Goal: Task Accomplishment & Management: Complete application form

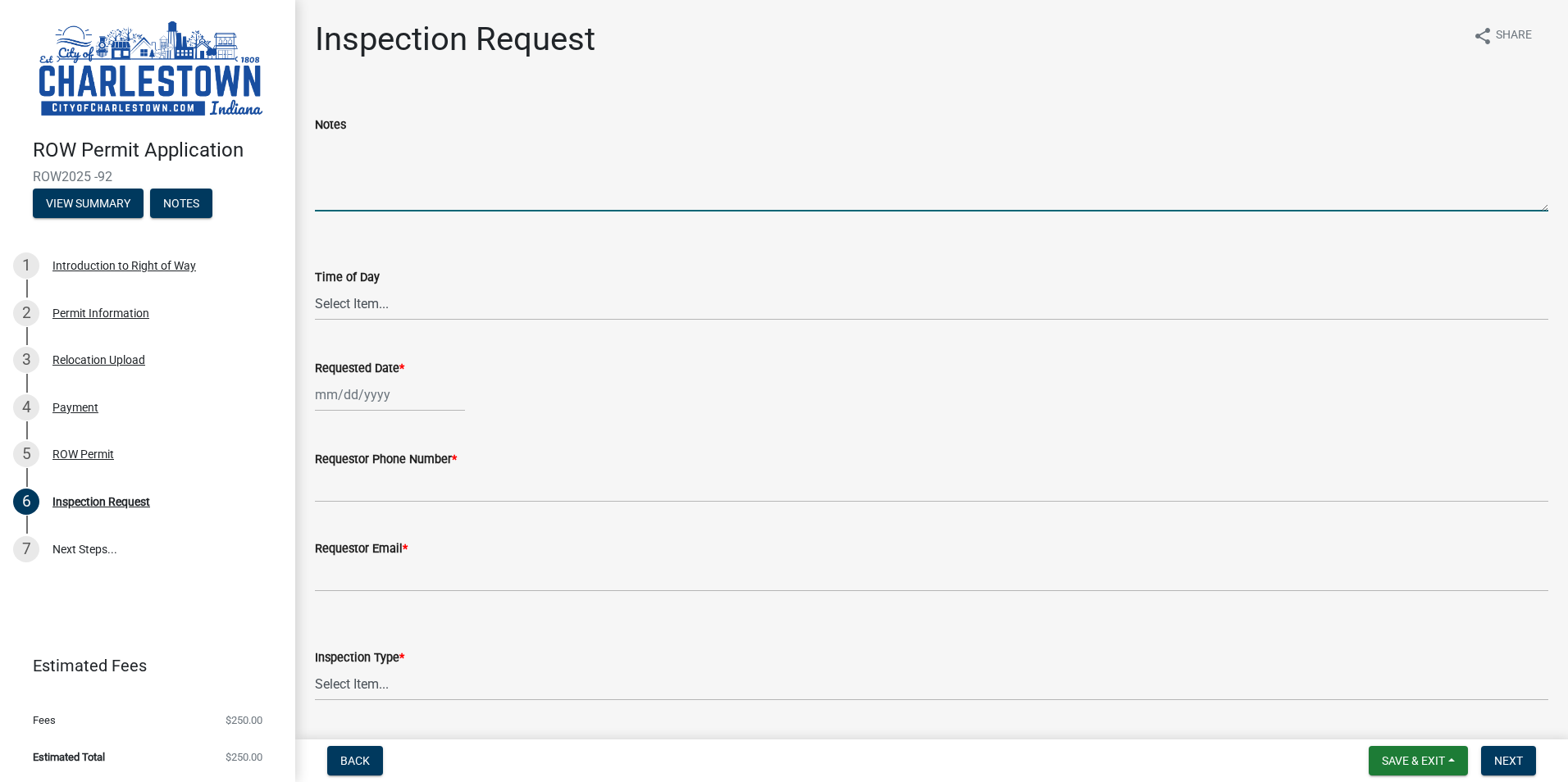
click at [387, 199] on textarea "Notes" at bounding box center [932, 173] width 1234 height 77
type textarea "w"
type textarea "construction is complete"
click at [375, 300] on select "Select Item... AM PM" at bounding box center [932, 304] width 1234 height 34
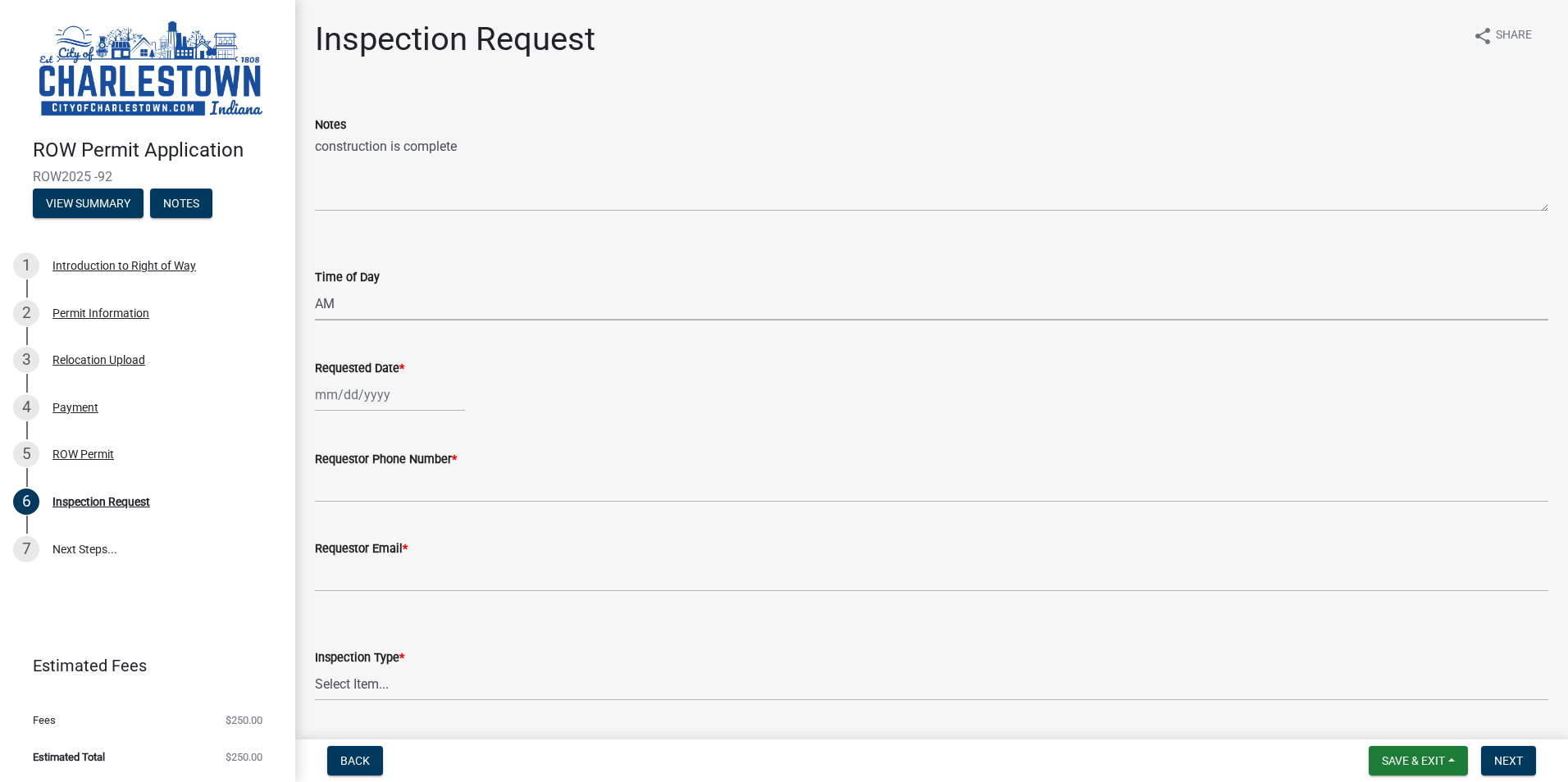
click at [315, 287] on select "Select Item... AM PM" at bounding box center [932, 304] width 1234 height 34
select select "397ecd77-3e9b-47f4-a98f-5ee58b0c1677"
click at [388, 395] on div at bounding box center [390, 395] width 150 height 34
select select "9"
select select "2025"
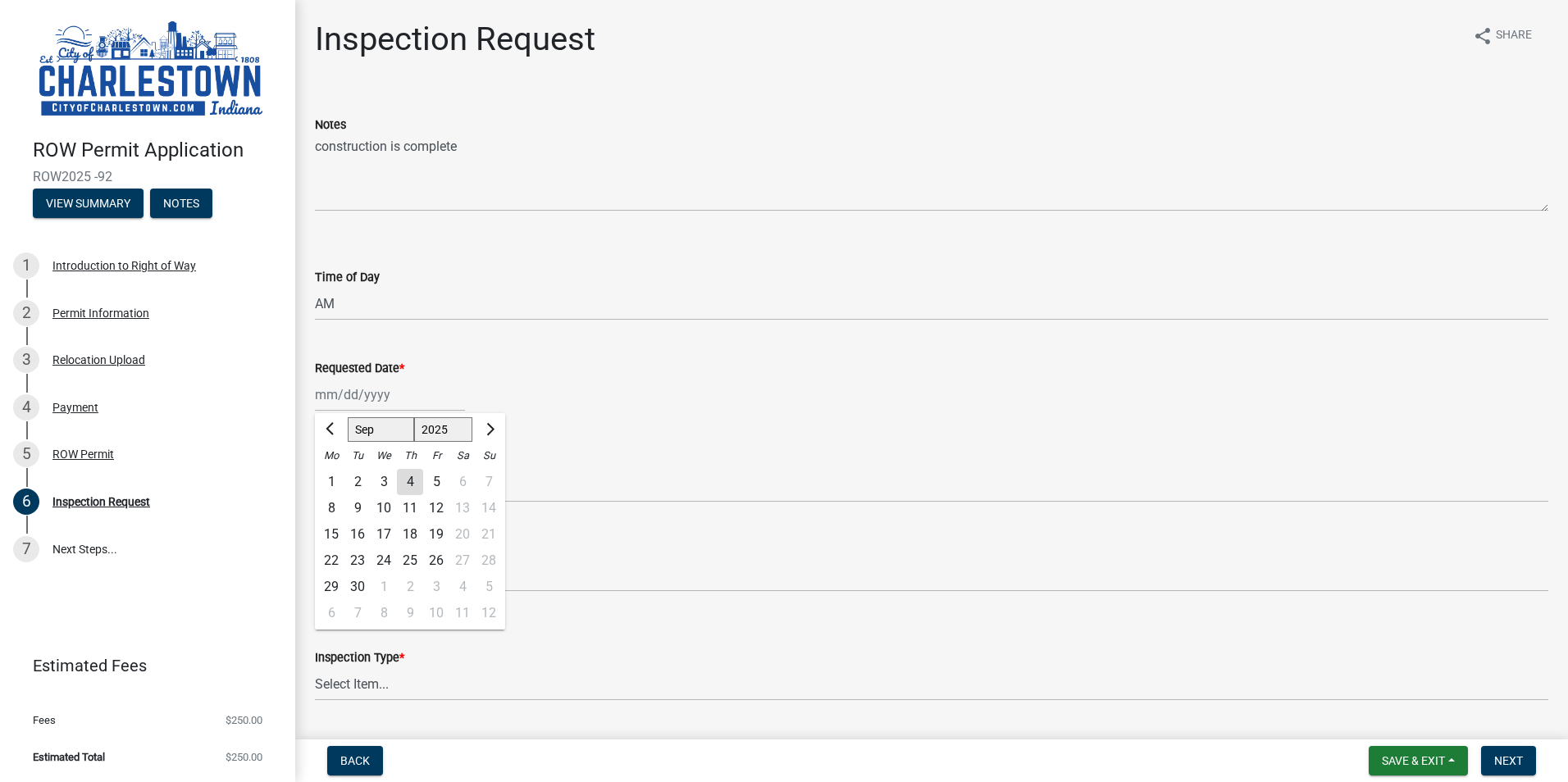
click at [414, 504] on div "11" at bounding box center [409, 508] width 26 height 26
type input "[DATE]"
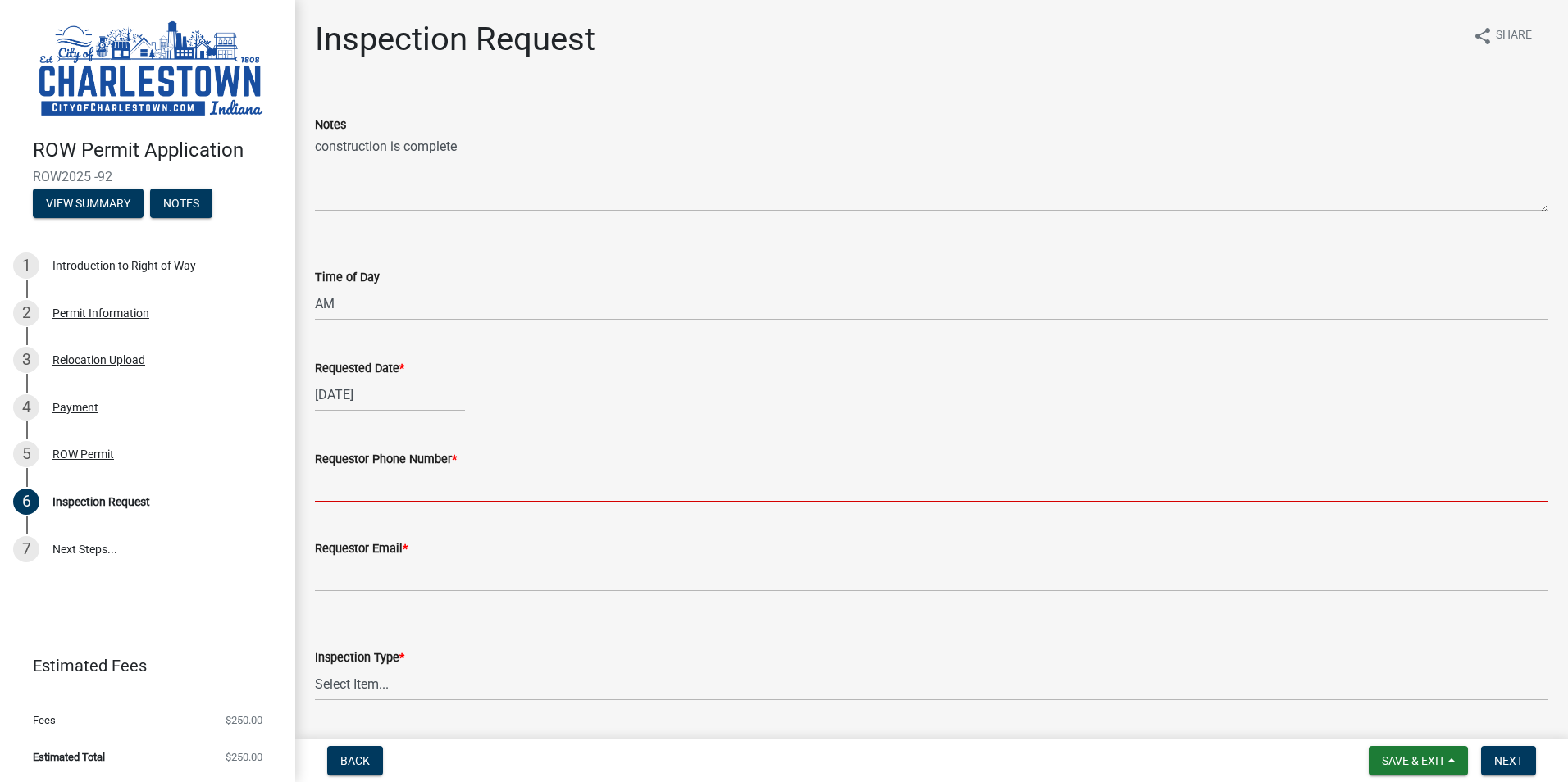
click at [443, 479] on input "Requestor Phone Number *" at bounding box center [932, 486] width 1234 height 34
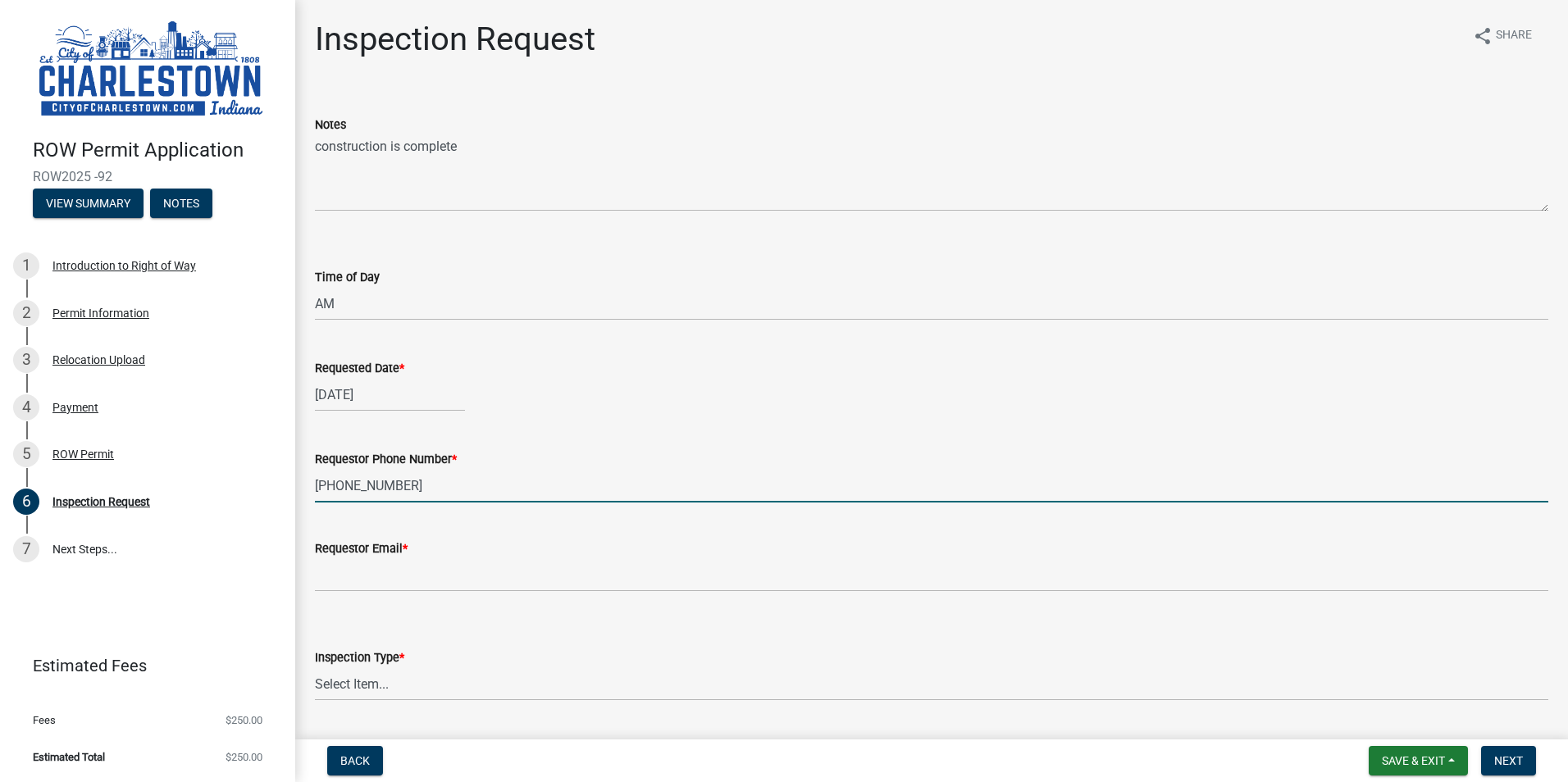
type input "[PHONE_NUMBER]"
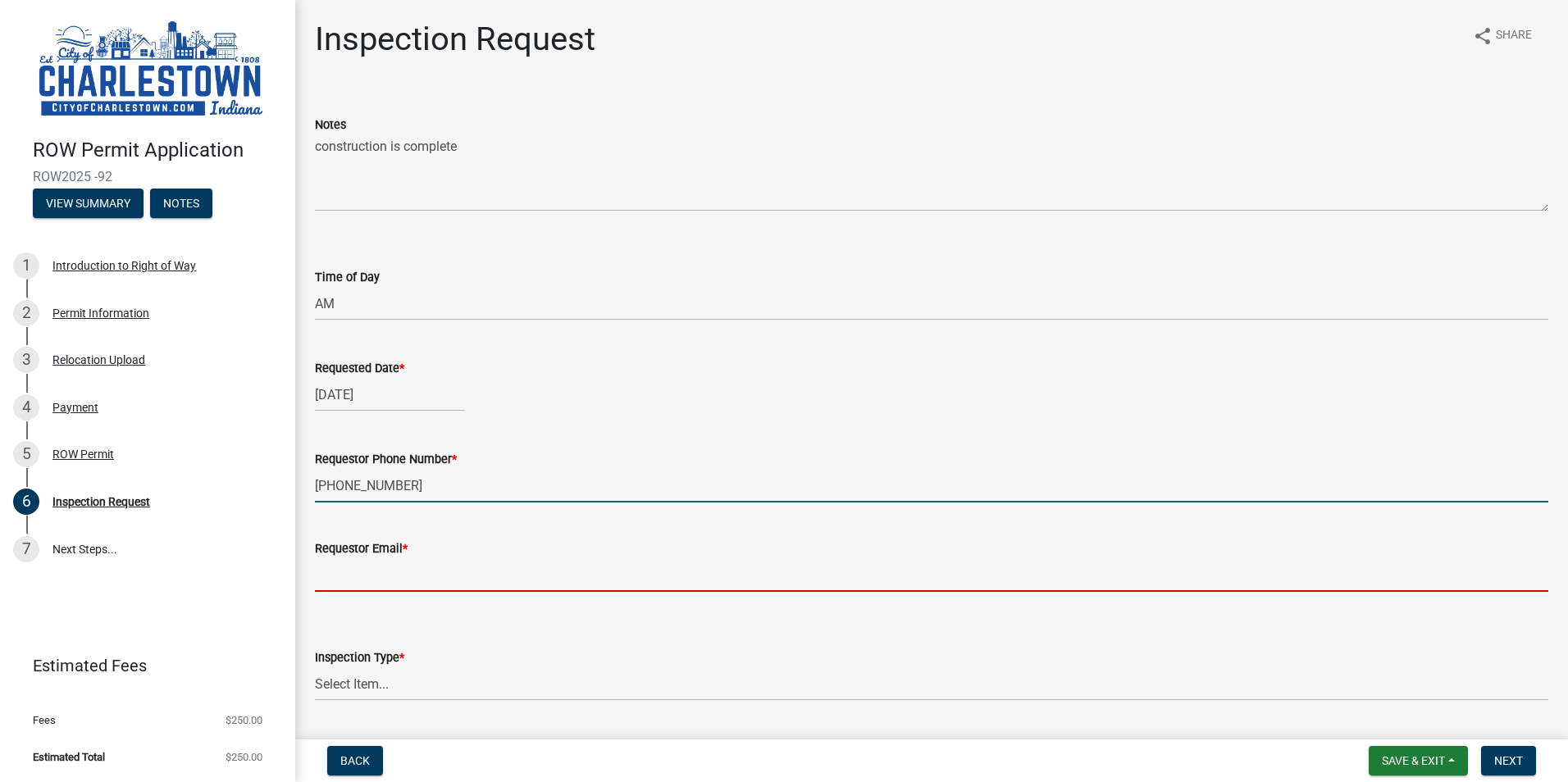
click at [434, 580] on input "Requestor Email *" at bounding box center [932, 576] width 1234 height 34
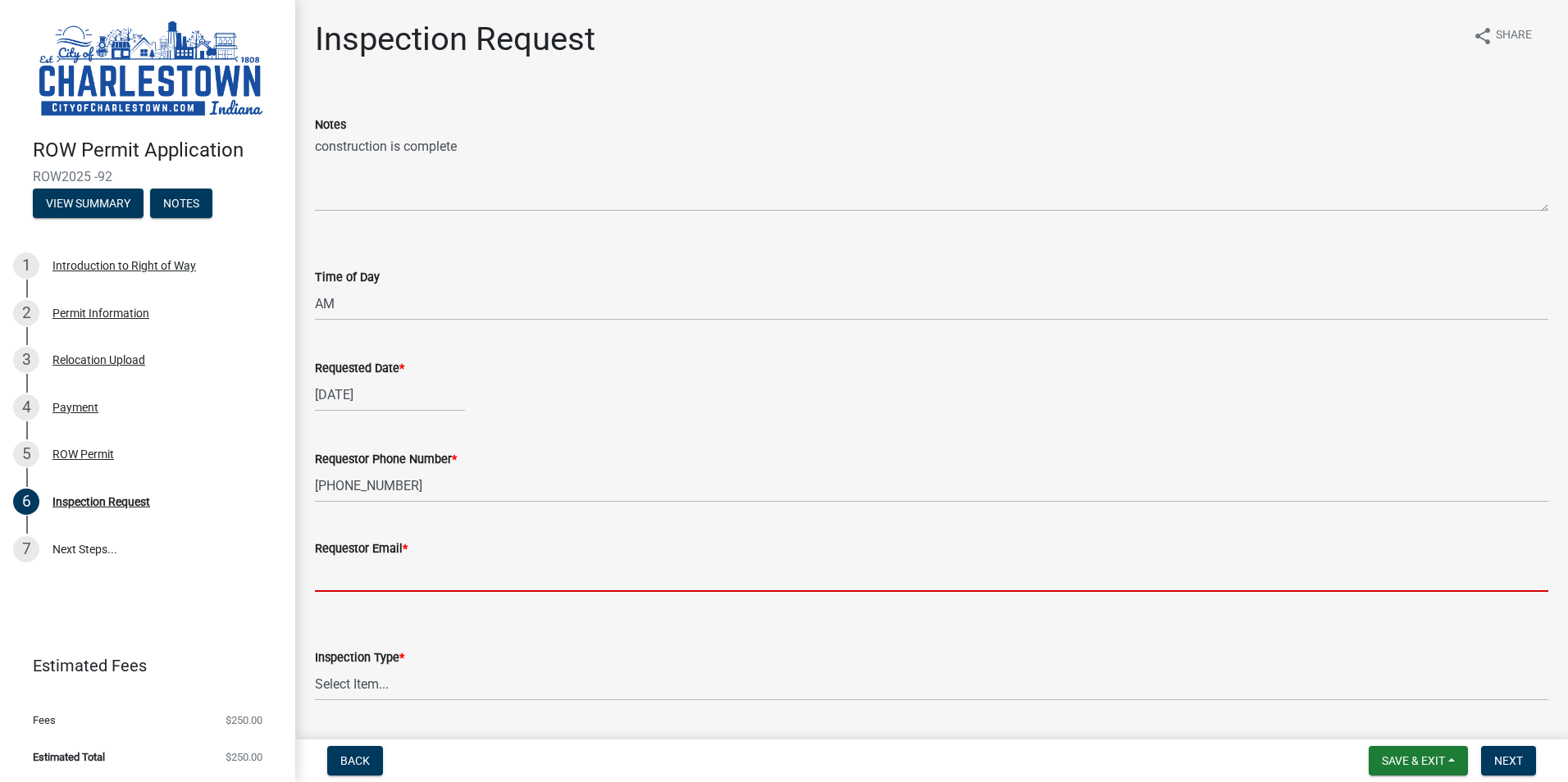
type input "[PERSON_NAME][EMAIL_ADDRESS][PERSON_NAME][DOMAIN_NAME]"
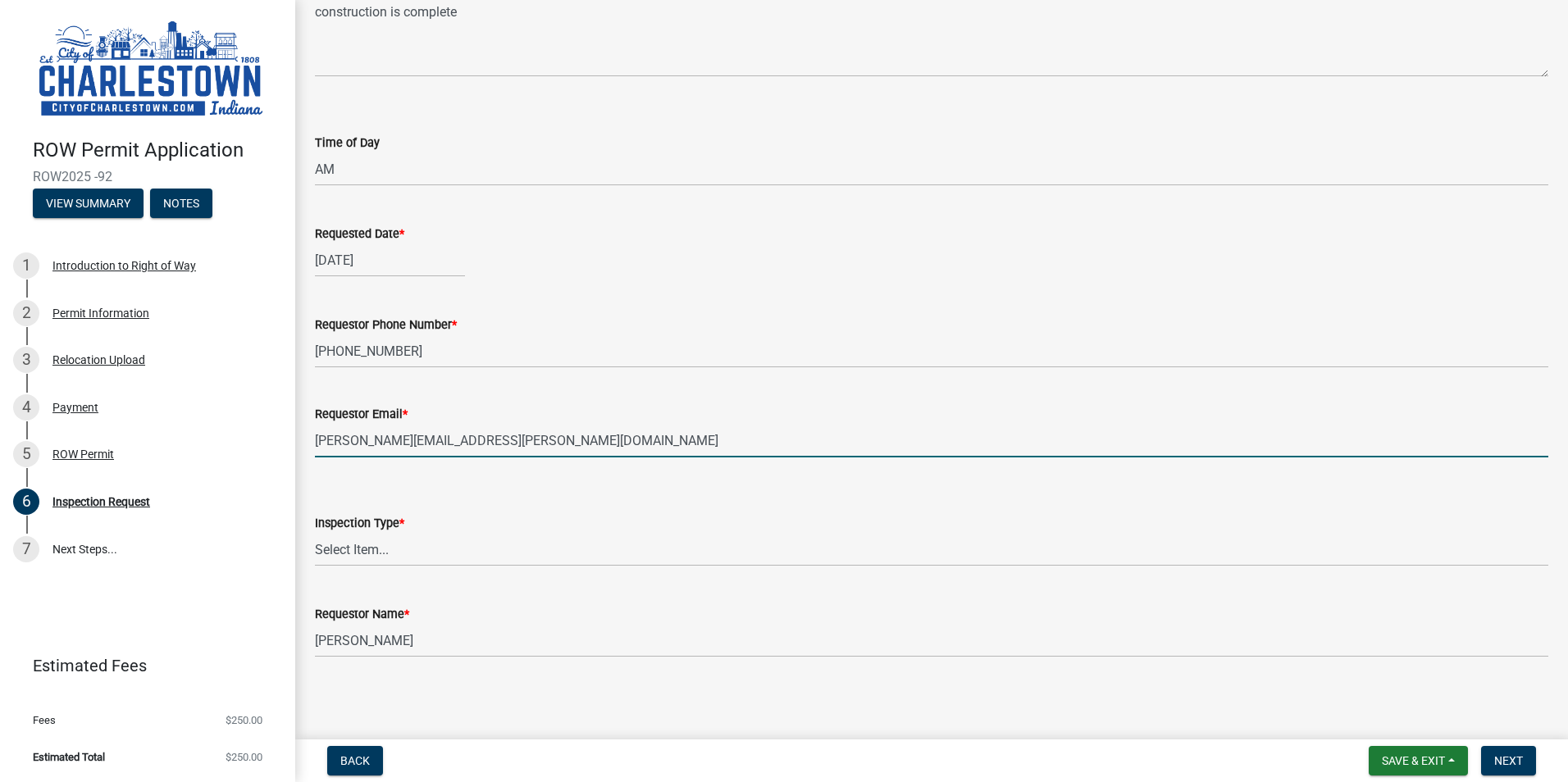
scroll to position [137, 0]
click at [368, 553] on select "Select Item... Final" at bounding box center [932, 549] width 1234 height 34
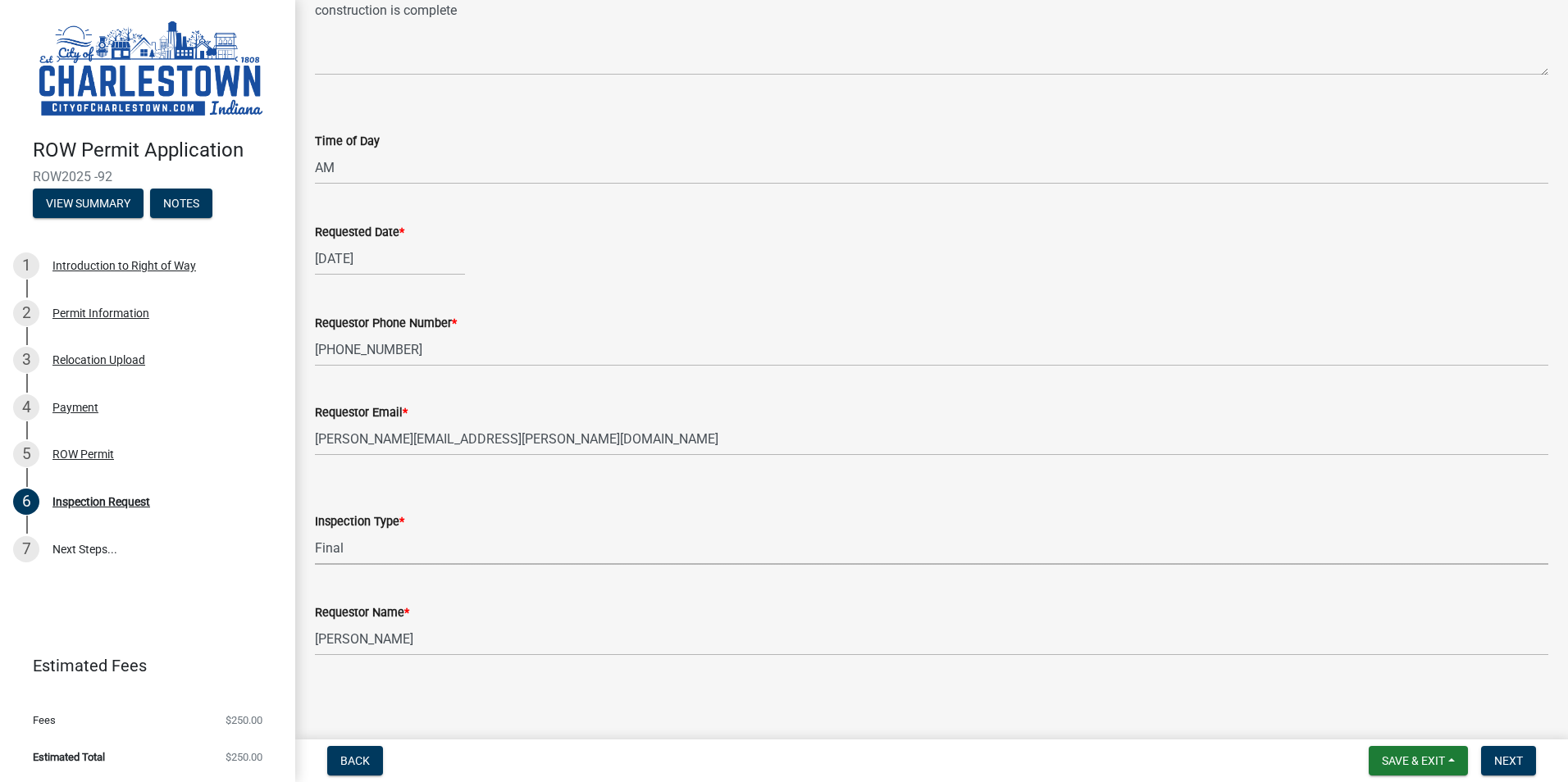
click at [315, 532] on select "Select Item... Final" at bounding box center [932, 549] width 1234 height 34
select select "31a0819e-97dc-4504-8bb7-523c1ad3cd2c"
click at [1507, 762] on span "Next" at bounding box center [1508, 761] width 29 height 13
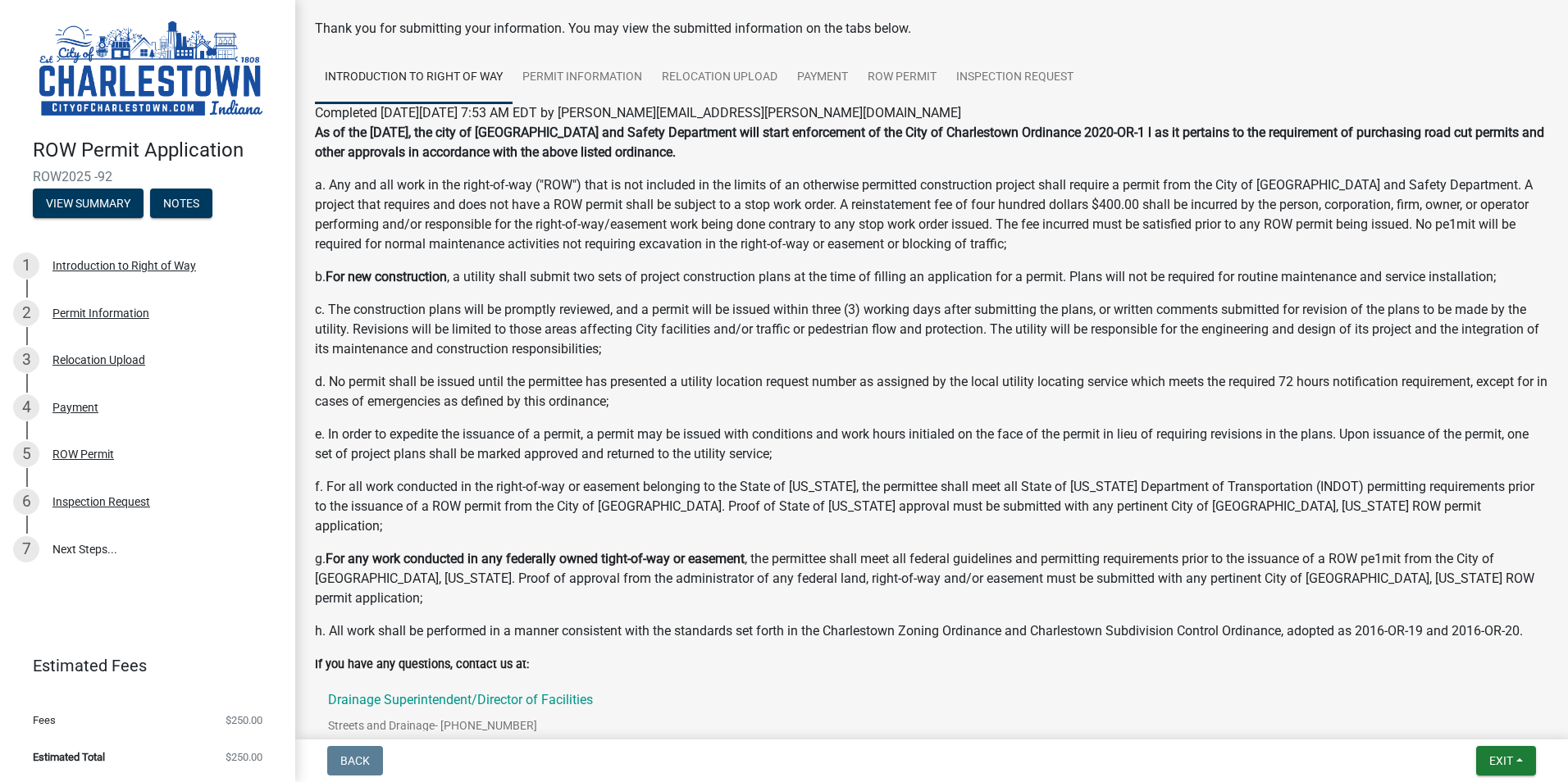
scroll to position [162, 0]
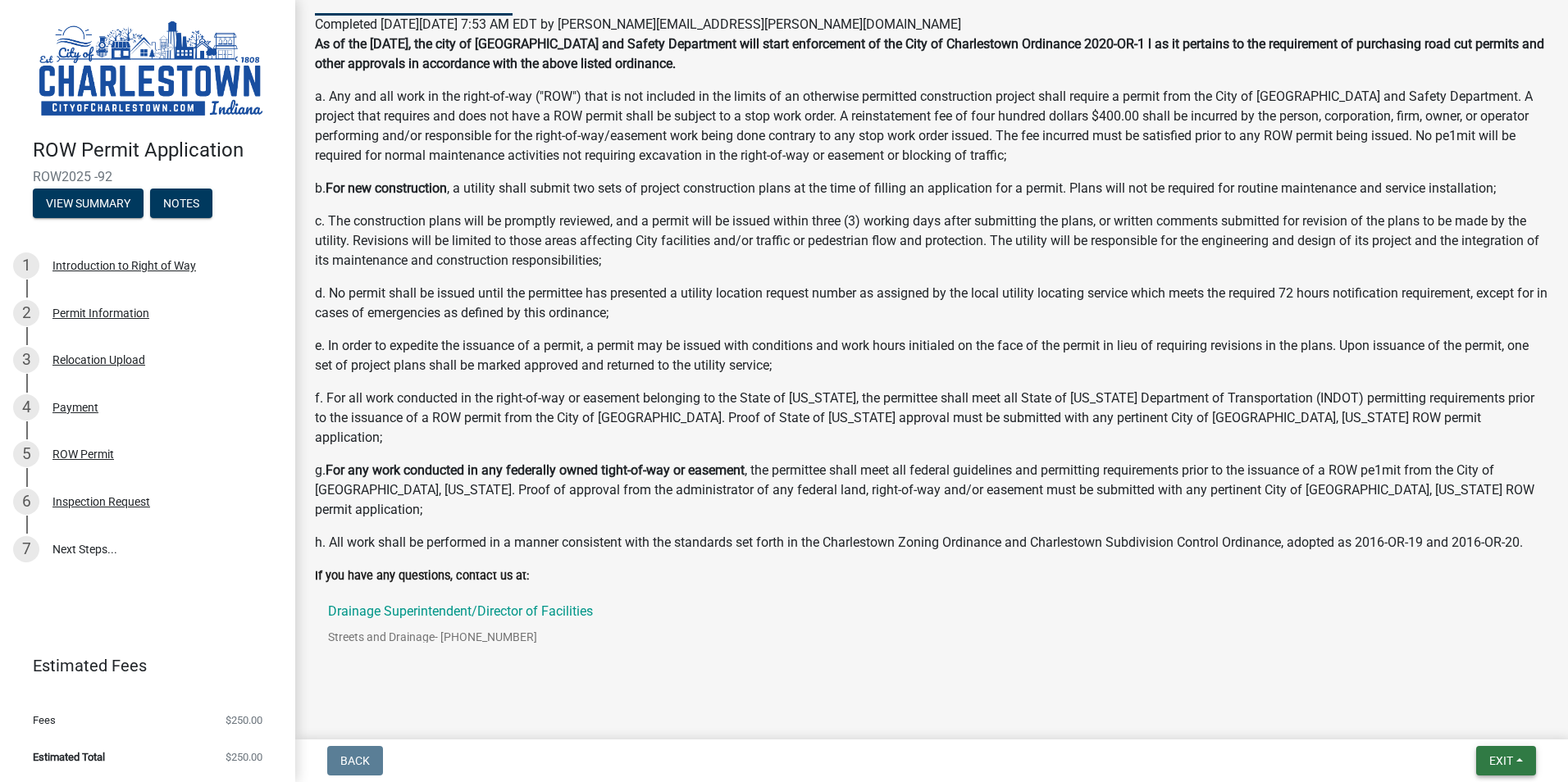
click at [1511, 756] on span "Exit" at bounding box center [1501, 761] width 24 height 13
click at [1475, 715] on button "Save & Exit" at bounding box center [1470, 718] width 131 height 40
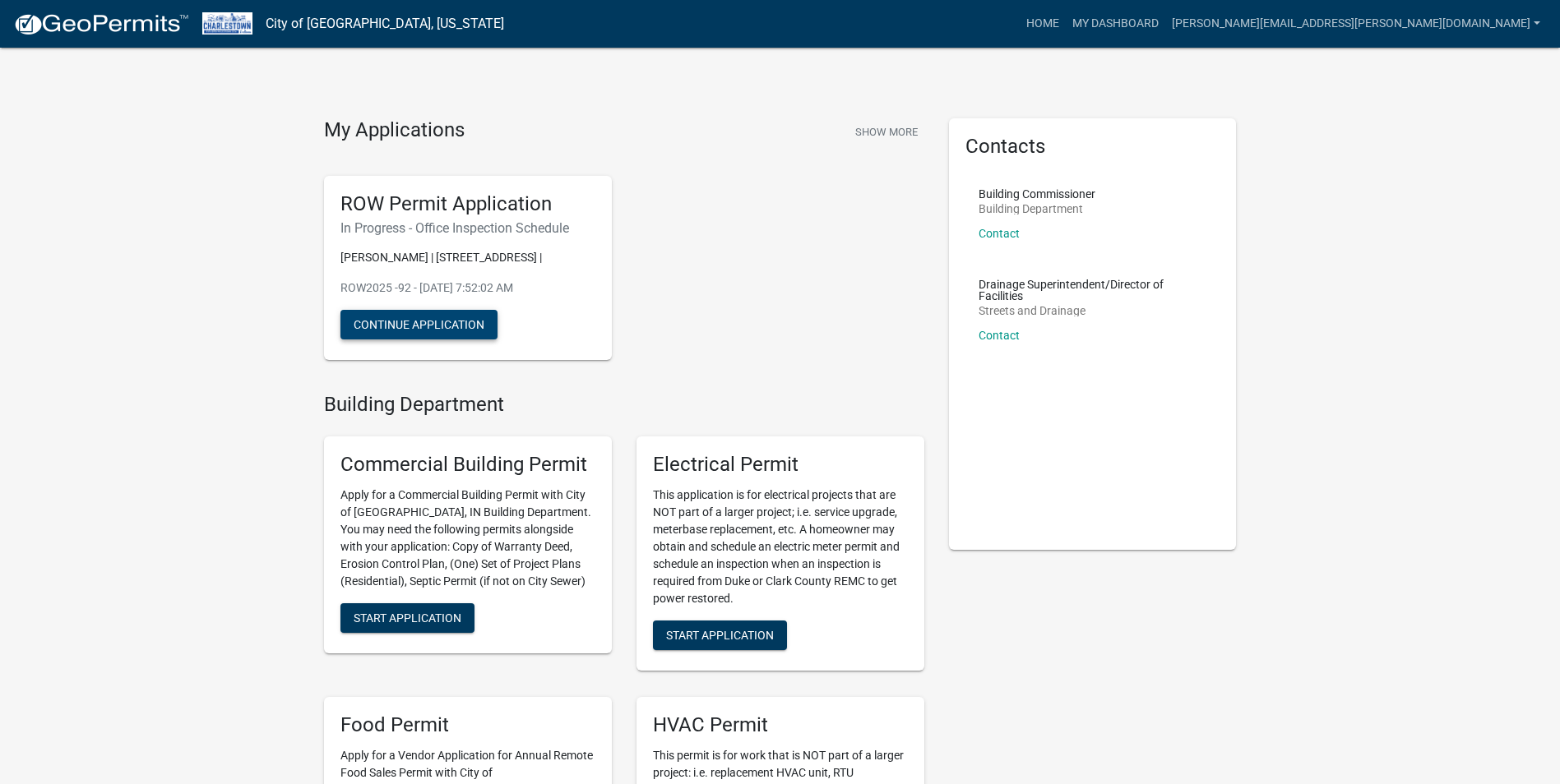
click at [445, 329] on button "Continue Application" at bounding box center [419, 324] width 157 height 30
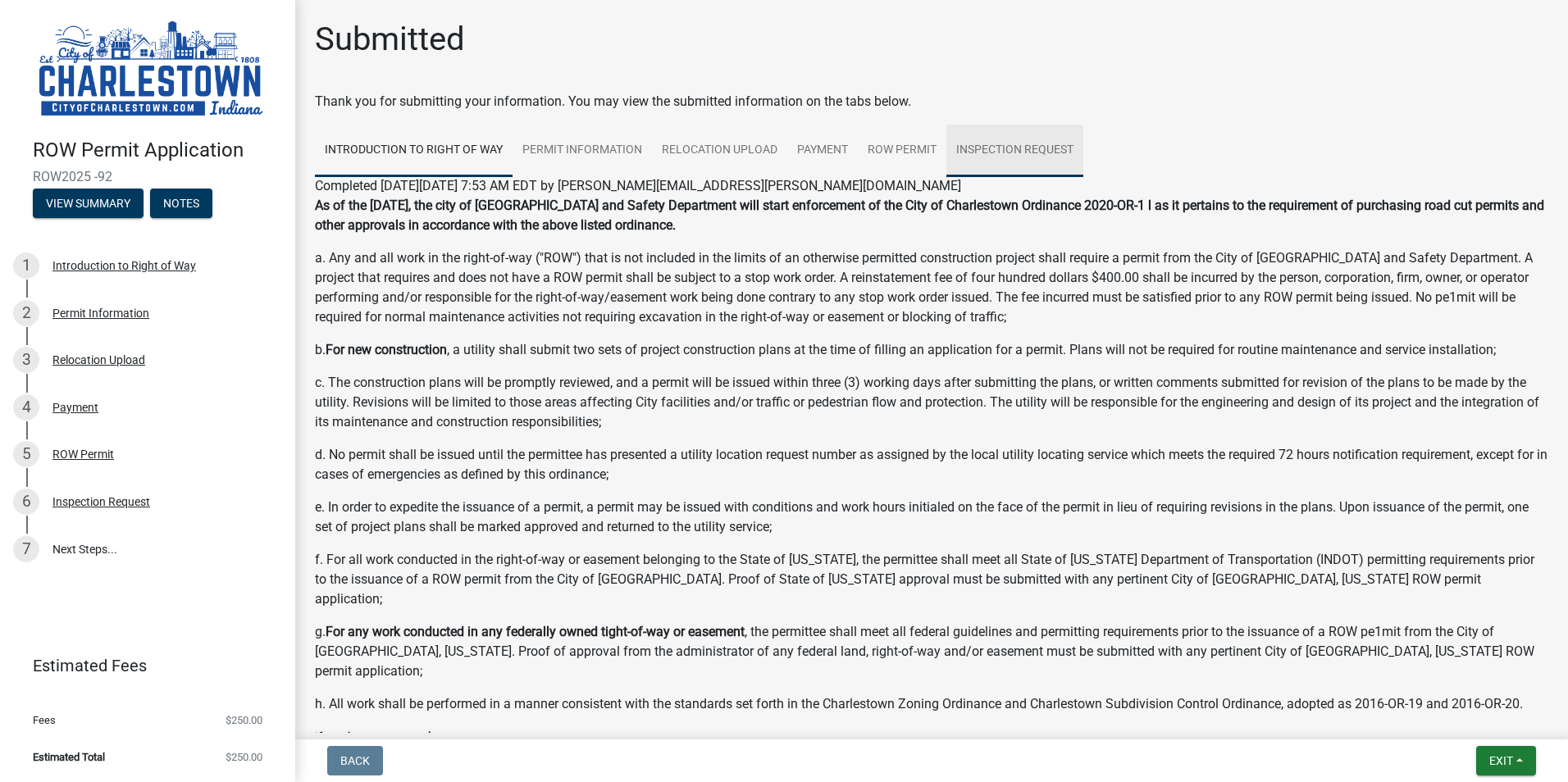
click at [993, 151] on link "Inspection Request" at bounding box center [1014, 151] width 137 height 52
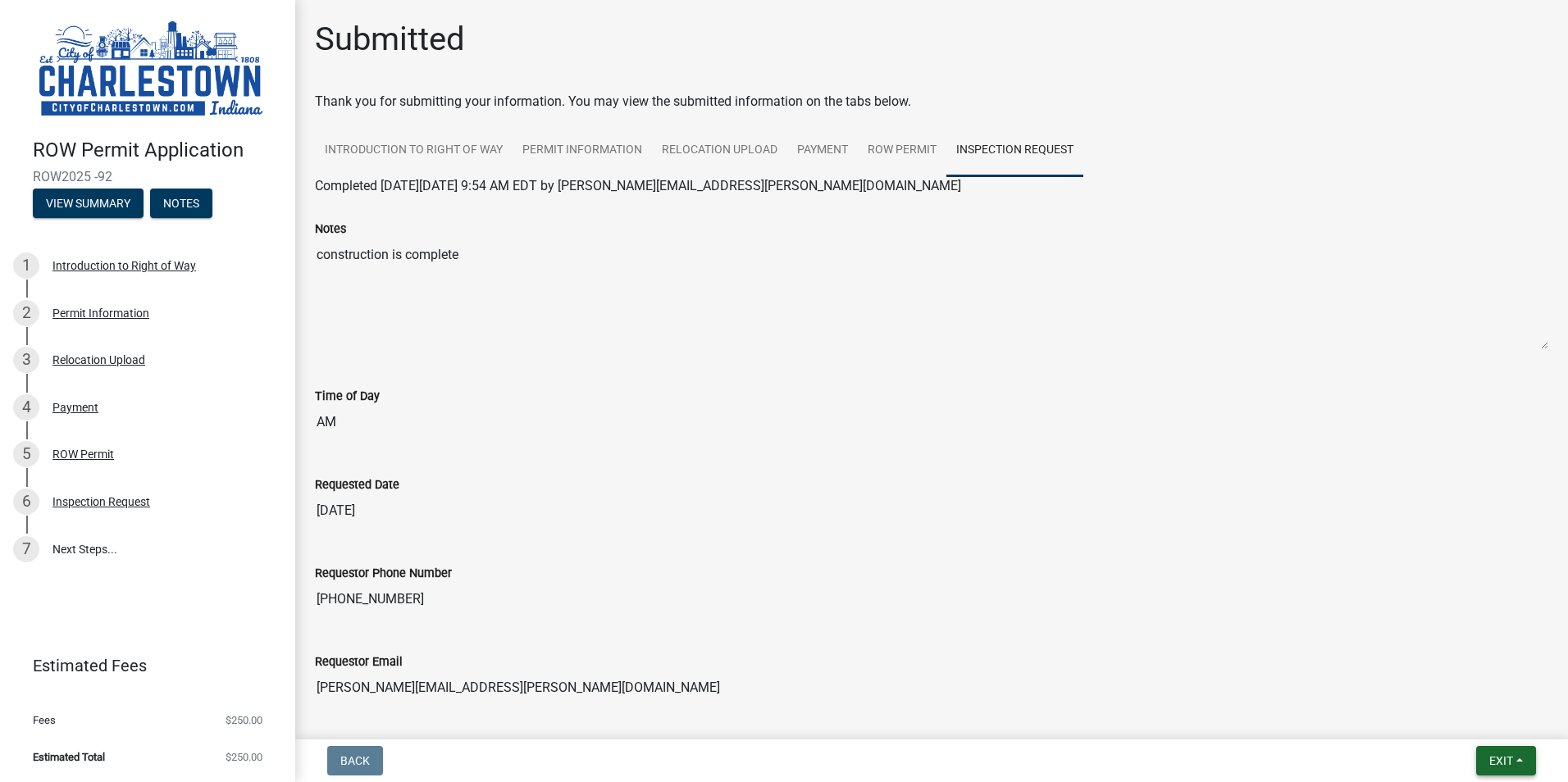
click at [1503, 754] on span "Exit" at bounding box center [1501, 761] width 24 height 13
click at [1446, 715] on button "Save & Exit" at bounding box center [1470, 718] width 131 height 40
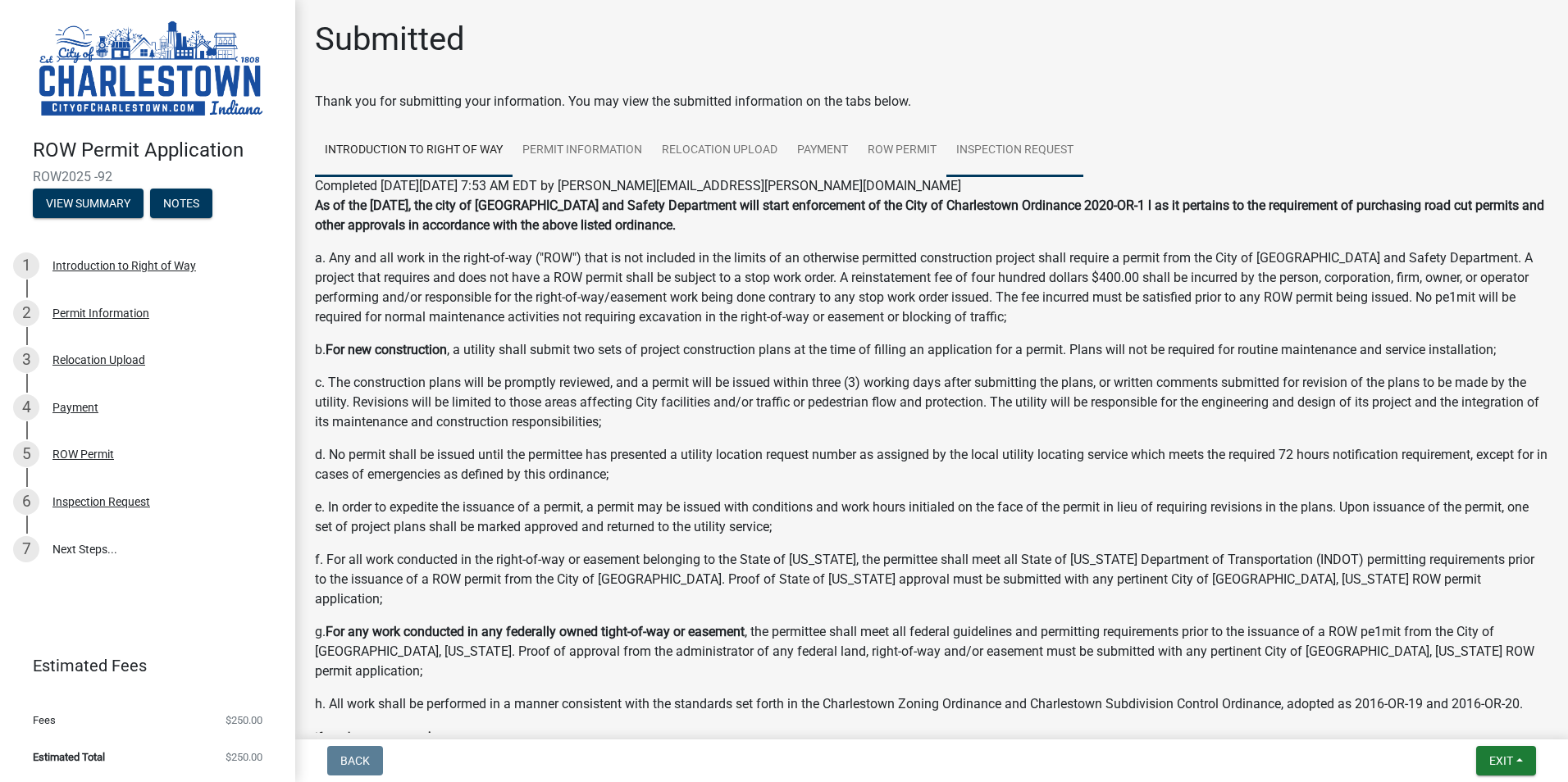
click at [1025, 153] on link "Inspection Request" at bounding box center [1014, 151] width 137 height 52
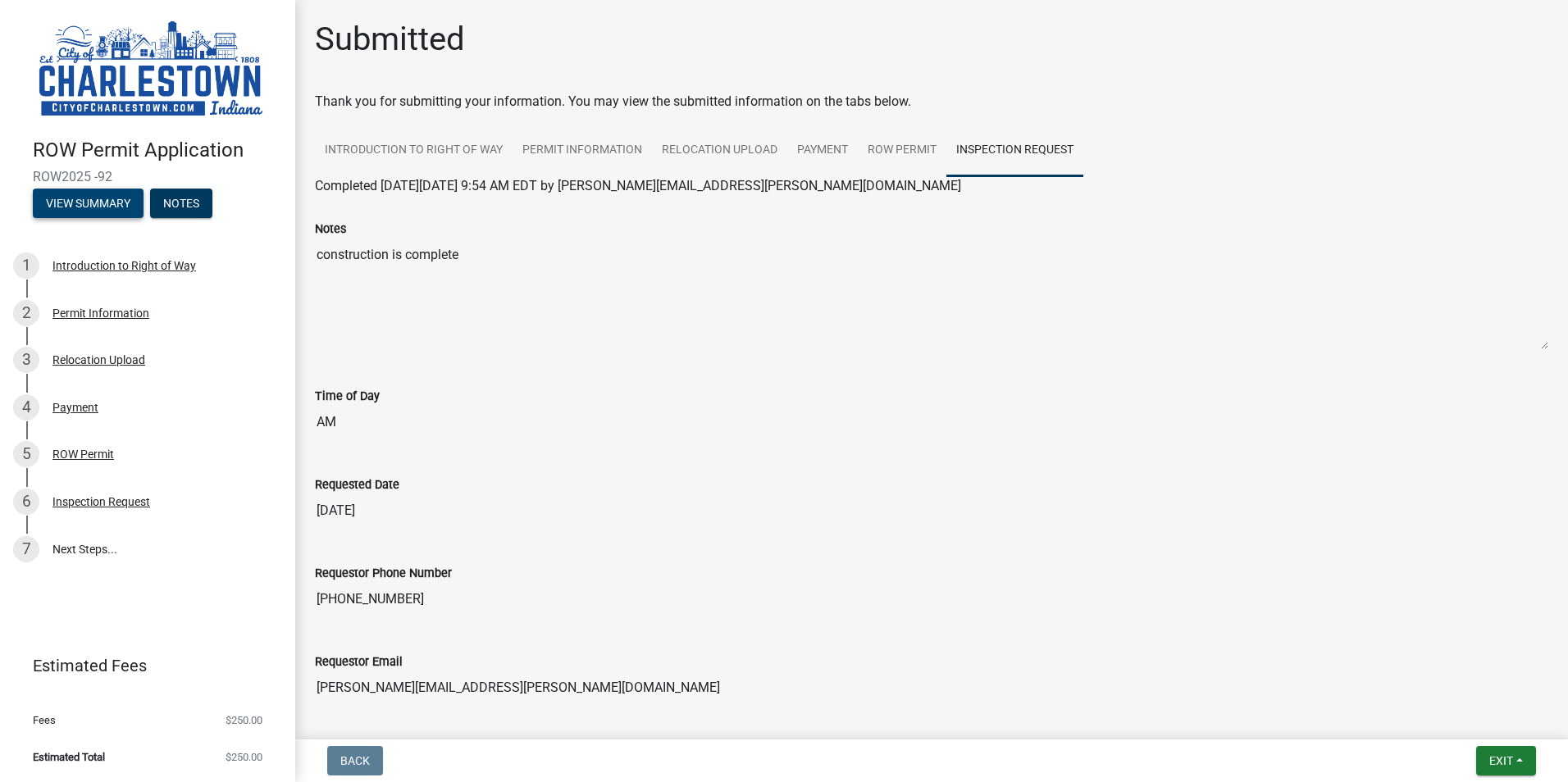
click at [89, 197] on button "View Summary" at bounding box center [88, 203] width 110 height 29
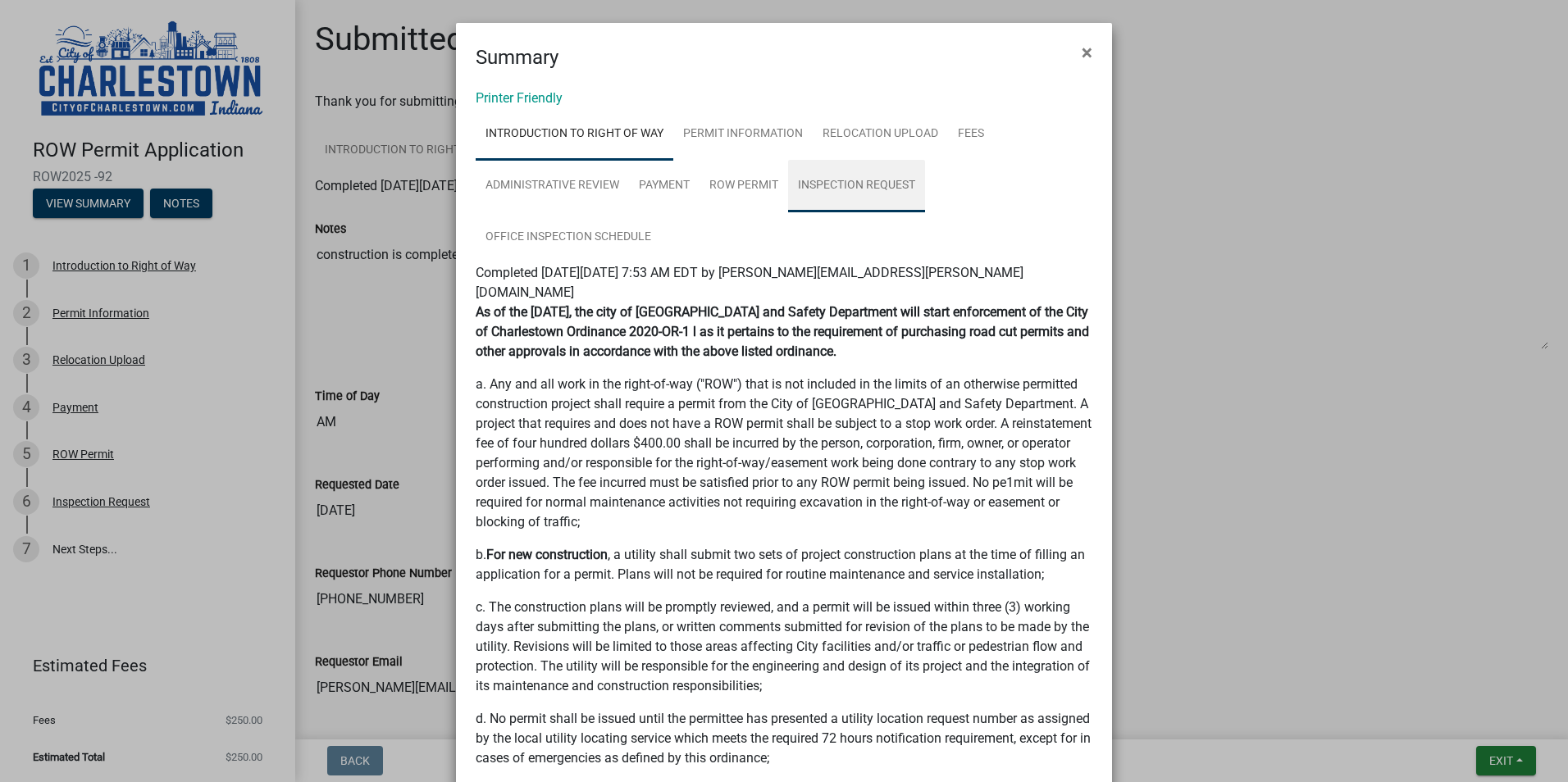
click at [858, 185] on link "Inspection Request" at bounding box center [856, 186] width 137 height 52
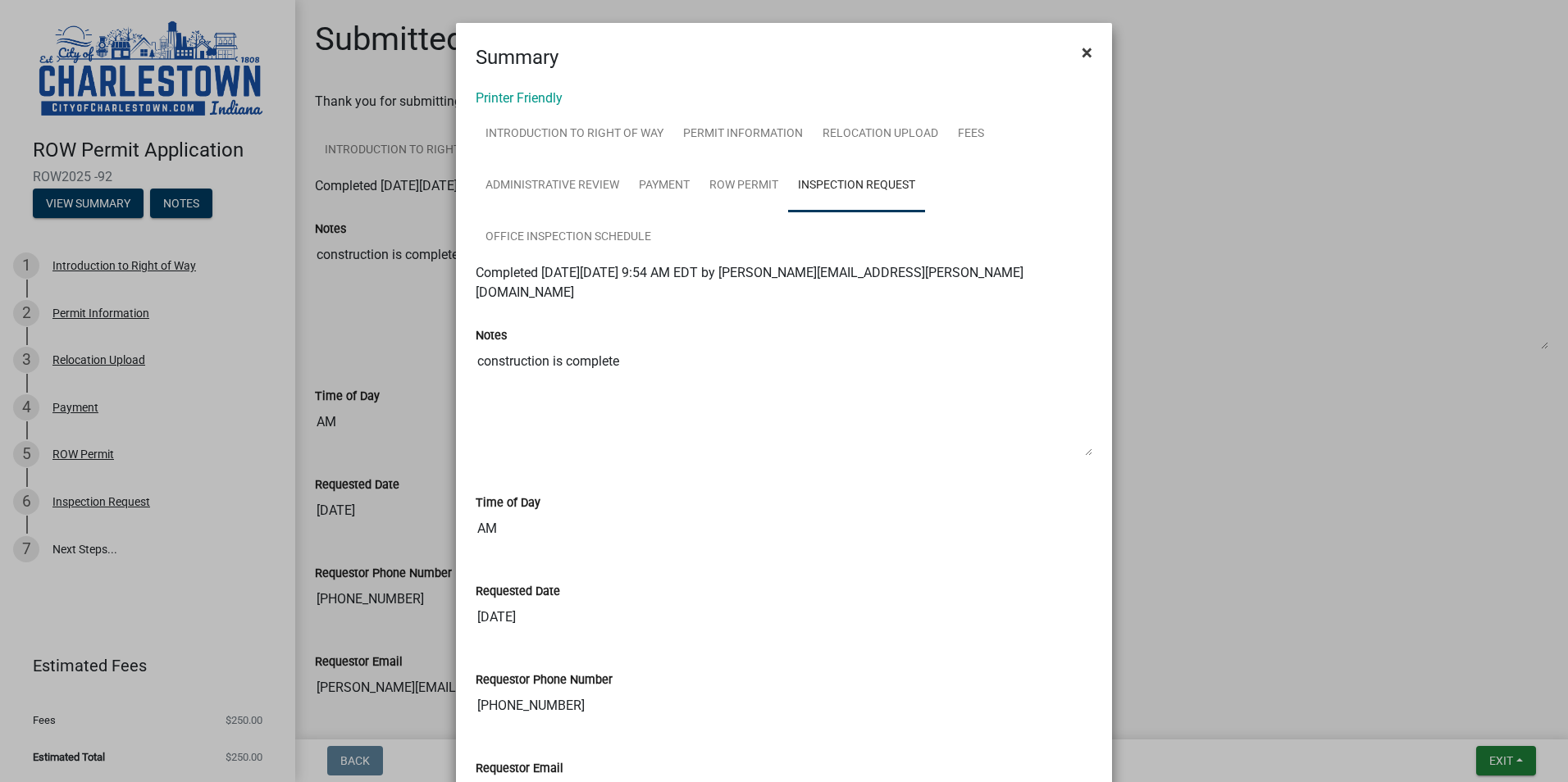
click at [1085, 55] on span "×" at bounding box center [1087, 52] width 11 height 23
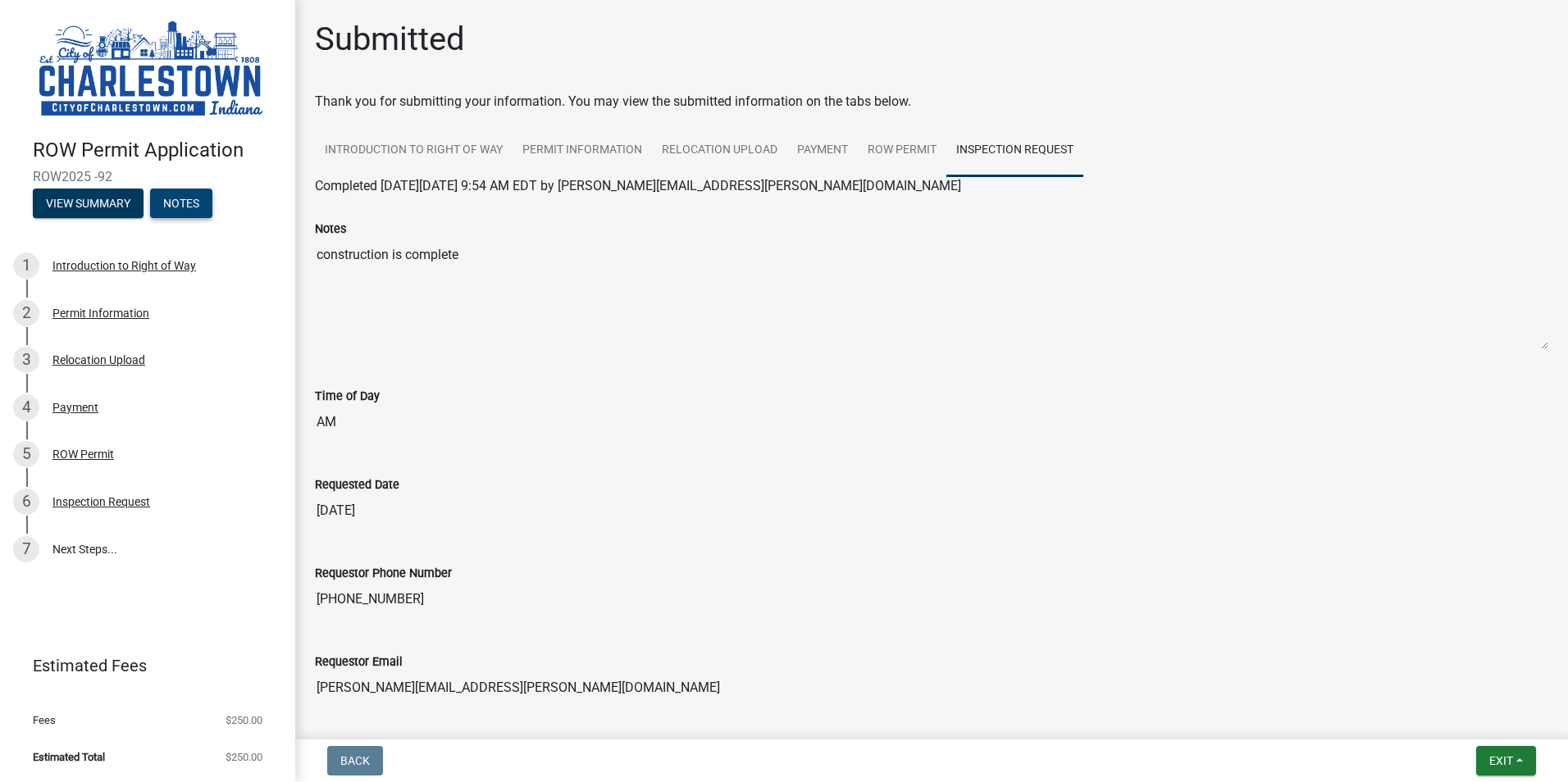
click at [201, 202] on button "Notes" at bounding box center [181, 203] width 62 height 29
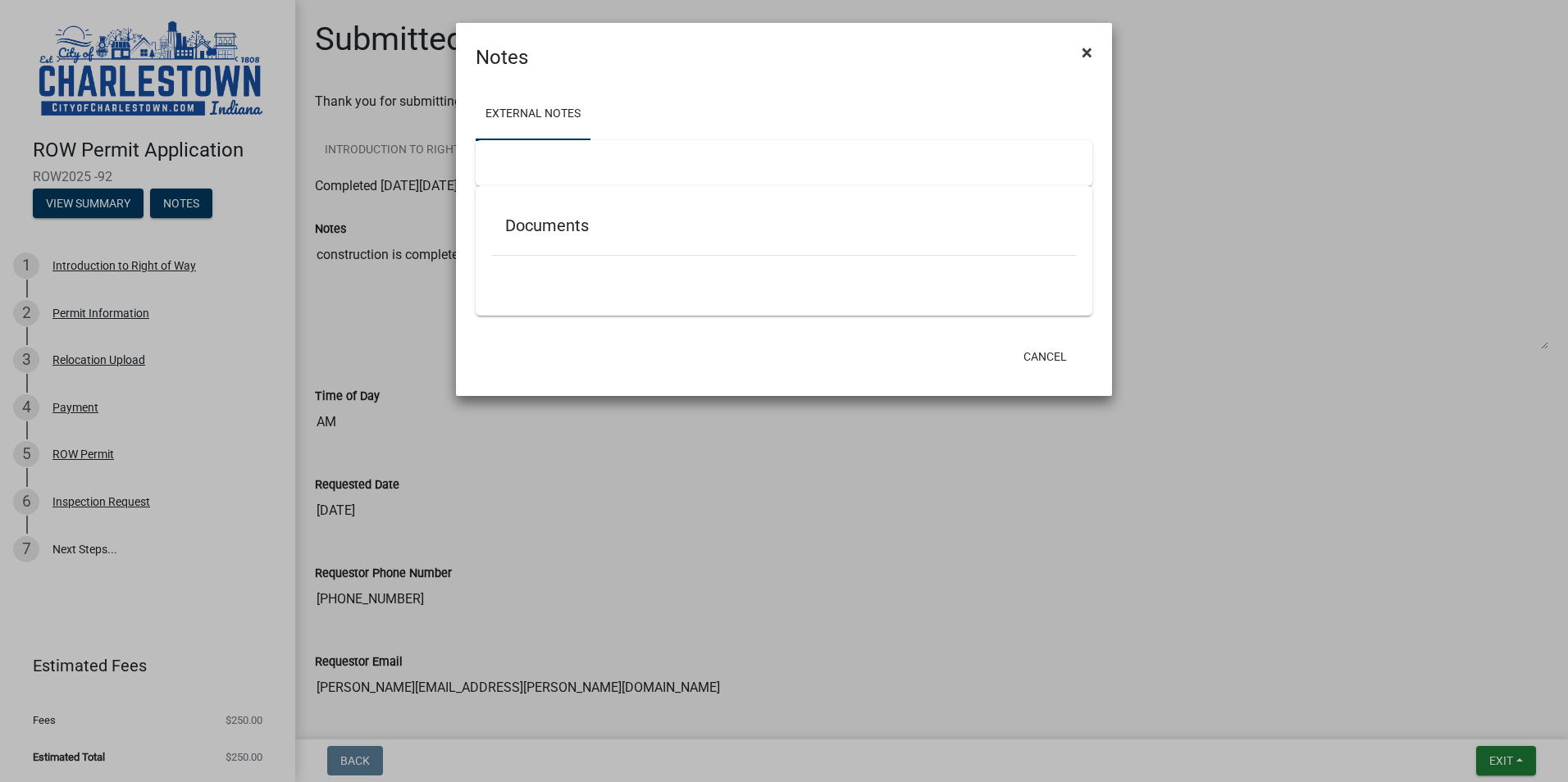
click at [1087, 51] on span "×" at bounding box center [1087, 52] width 11 height 23
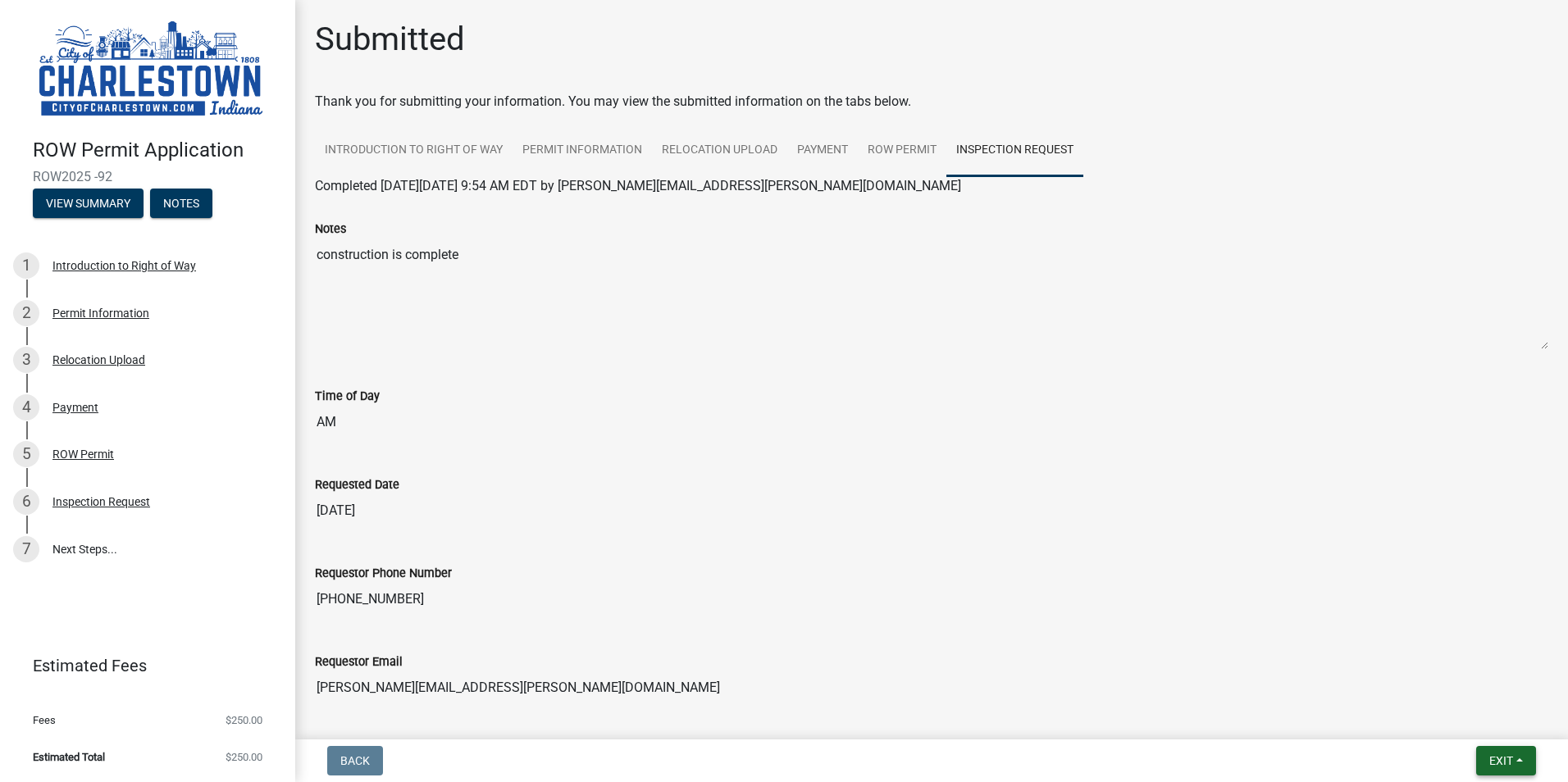
click at [1528, 756] on button "Exit" at bounding box center [1506, 761] width 60 height 29
click at [1462, 715] on button "Save & Exit" at bounding box center [1470, 718] width 131 height 40
